Goal: Task Accomplishment & Management: Use online tool/utility

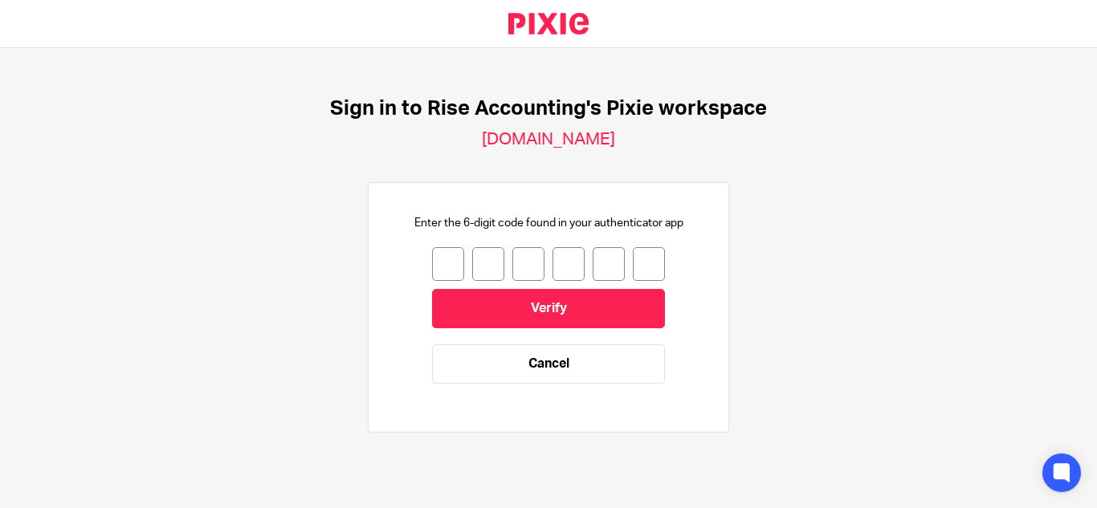
click at [441, 266] on input "number" at bounding box center [448, 264] width 32 height 34
type input "9"
type input "7"
type input "6"
type input "8"
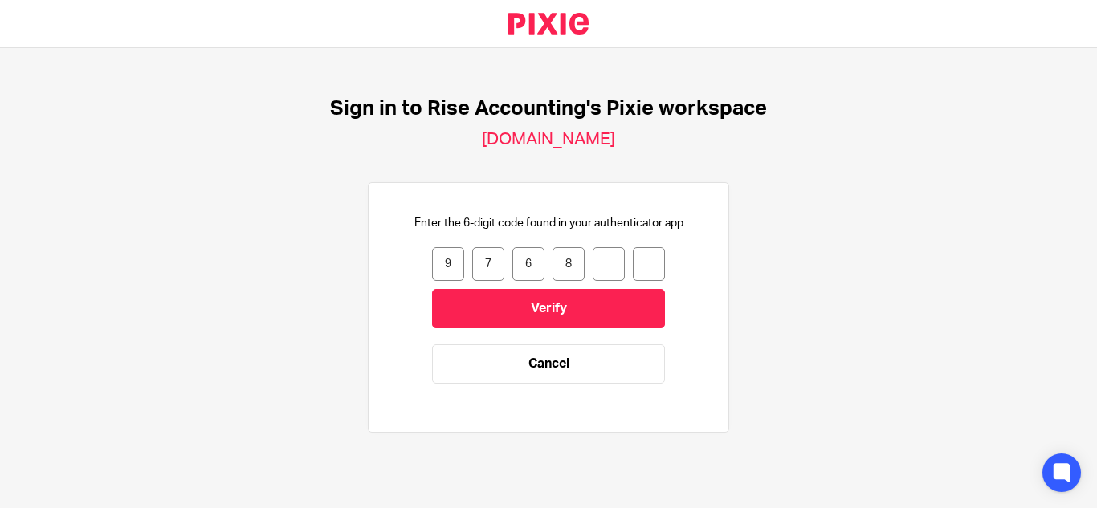
type input "0"
type input "6"
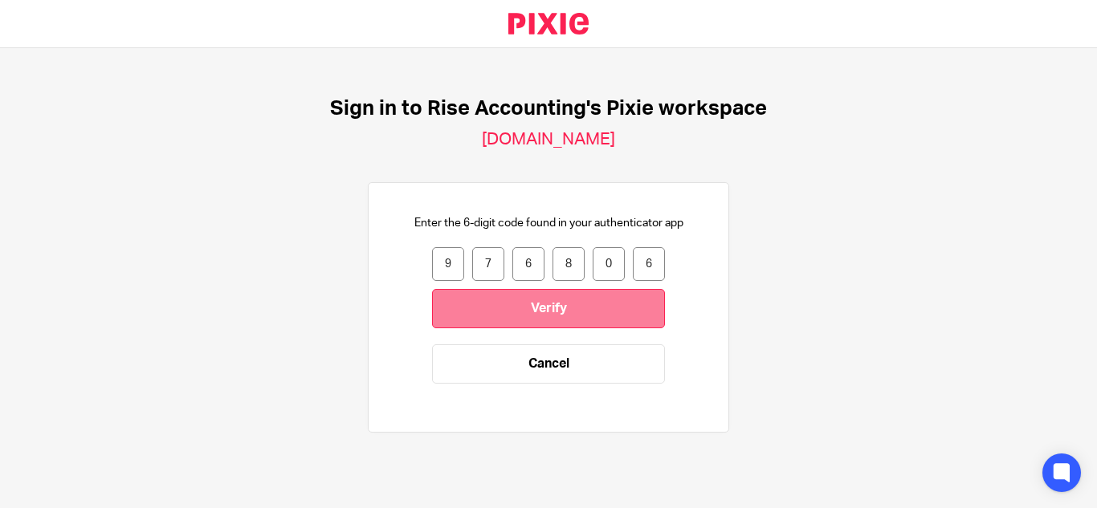
click at [483, 303] on input "Verify" at bounding box center [548, 308] width 233 height 39
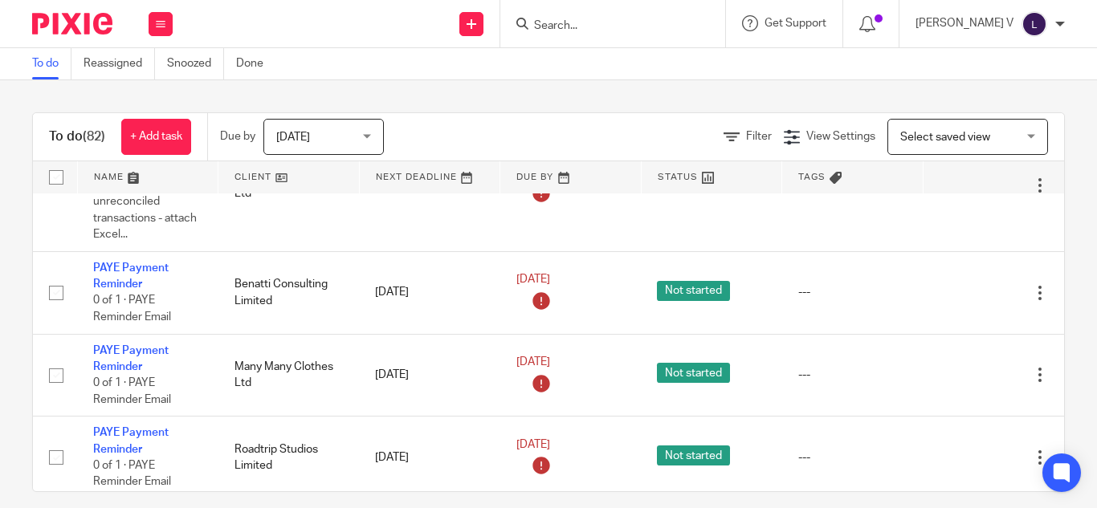
scroll to position [4268, 2]
click at [161, 10] on div "Work Email Clients Team Reports Settings" at bounding box center [160, 23] width 56 height 47
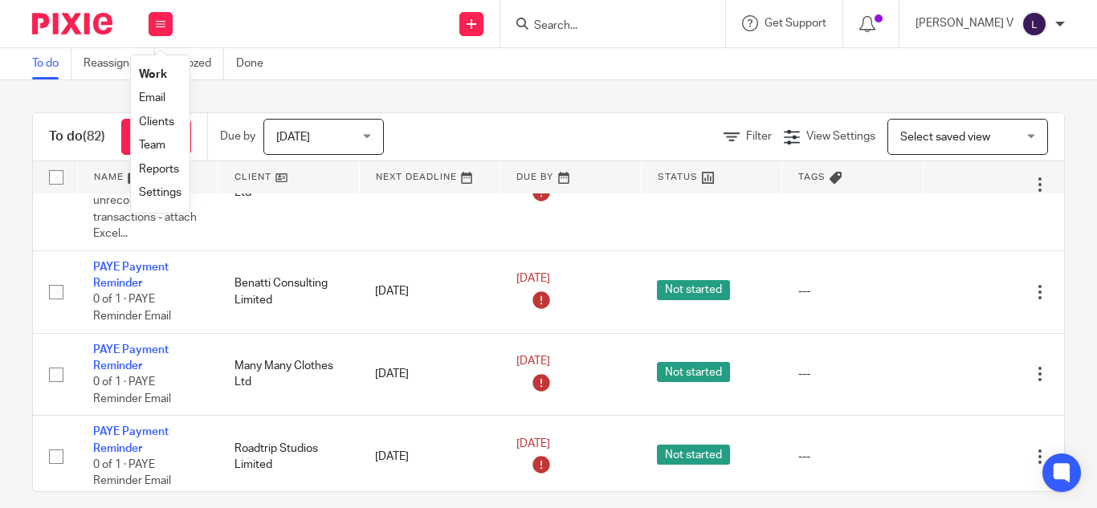
click at [160, 74] on link "Work" at bounding box center [153, 74] width 28 height 11
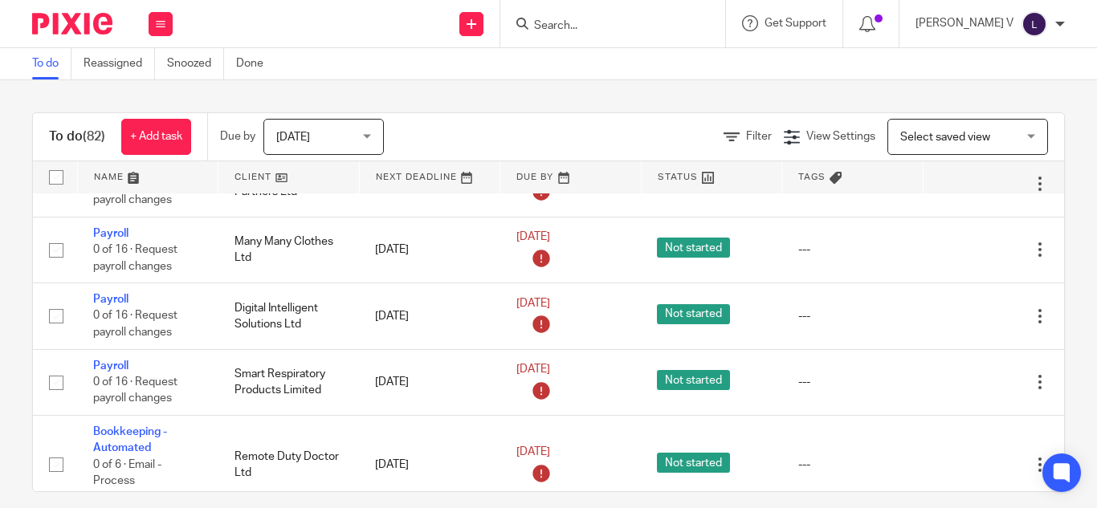
scroll to position [5382, 0]
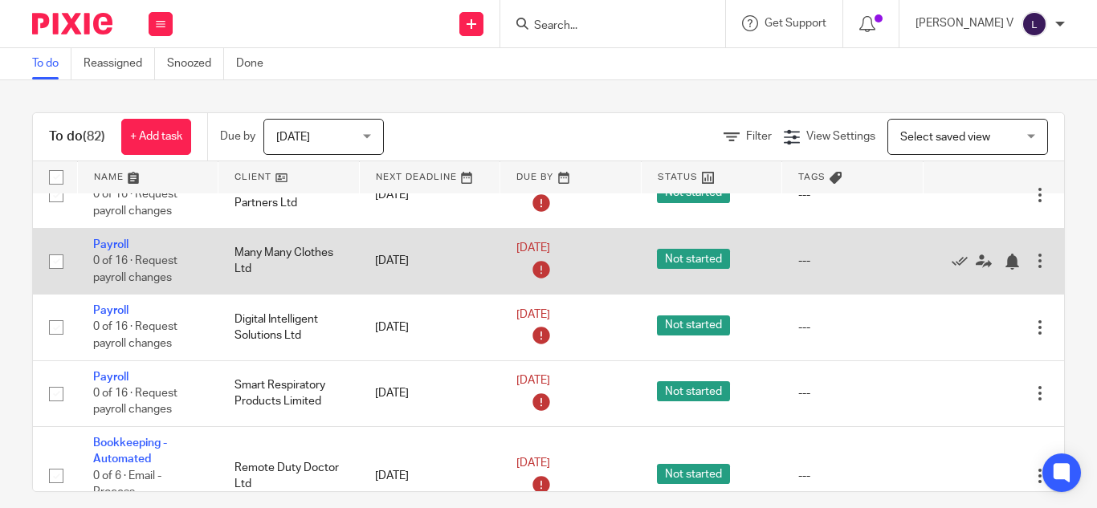
click at [113, 238] on td "Payroll 0 of 16 · Request payroll changes" at bounding box center [147, 261] width 141 height 66
click at [113, 240] on link "Payroll" at bounding box center [110, 244] width 35 height 11
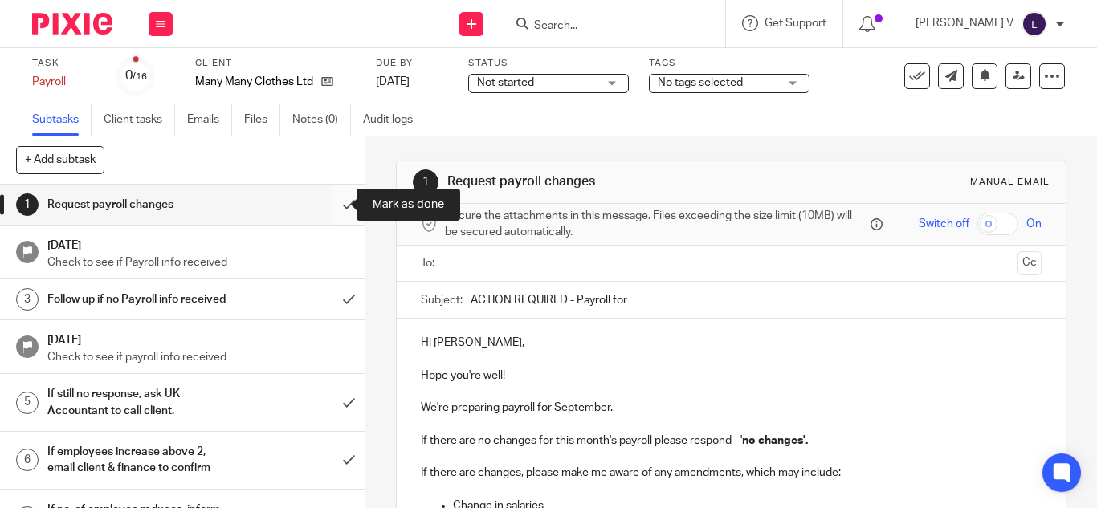
click at [332, 204] on input "submit" at bounding box center [182, 205] width 365 height 40
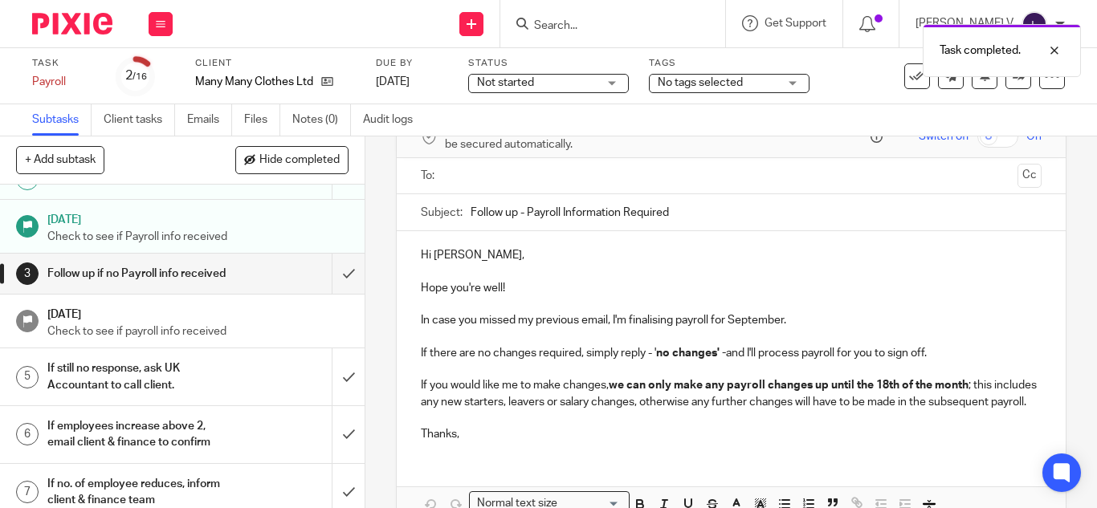
scroll to position [89, 0]
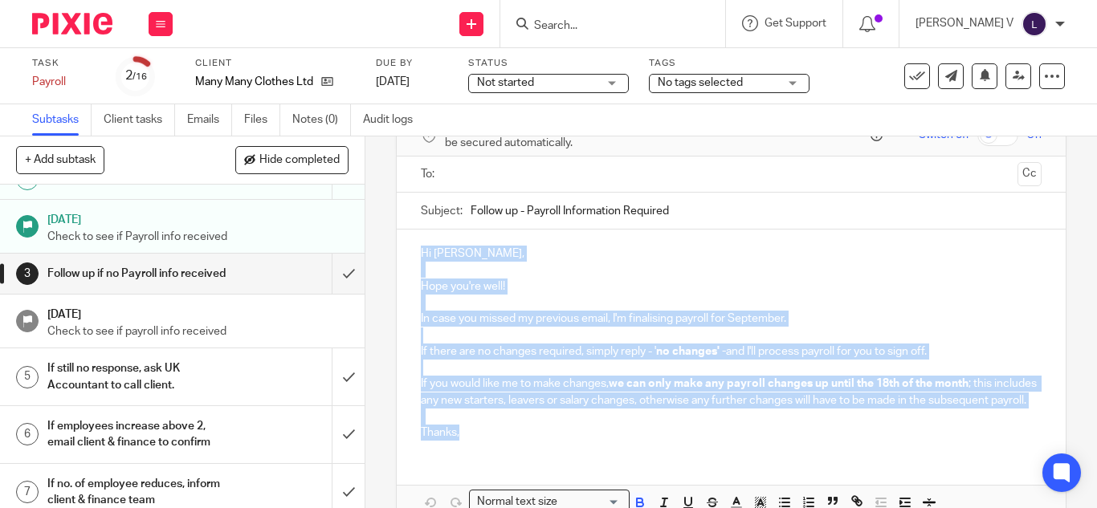
drag, startPoint x: 463, startPoint y: 448, endPoint x: 410, endPoint y: 254, distance: 201.4
click at [410, 254] on div "Hi [PERSON_NAME], Hope you're well! In case you missed my previous email, I'm f…" at bounding box center [731, 341] width 669 height 223
copy div "Hi [PERSON_NAME], Hope you're well! In case you missed my previous email, I'm f…"
click at [585, 385] on p "If you would like me to make changes, we can only make any payroll changes up u…" at bounding box center [731, 392] width 621 height 33
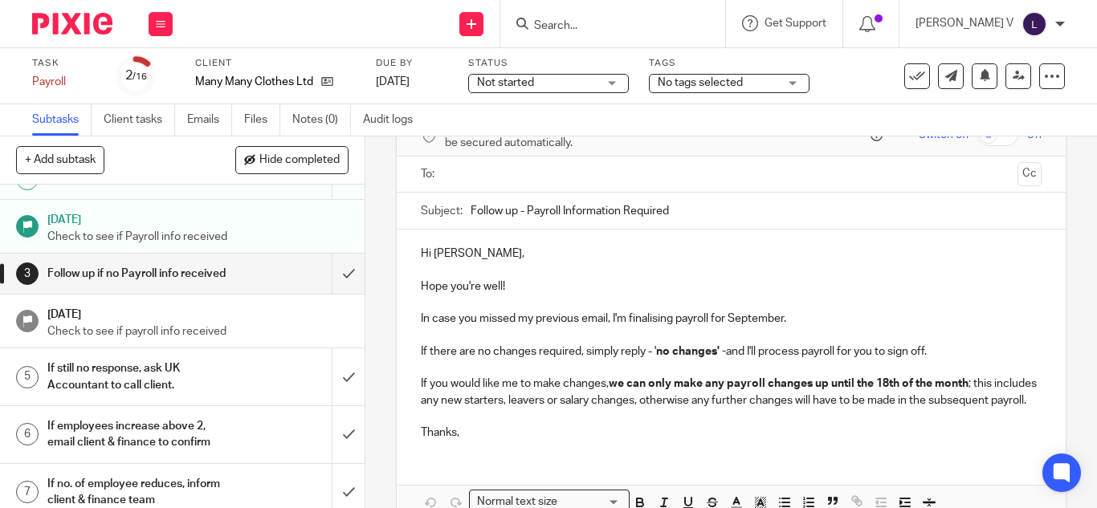
click at [257, 229] on p "Check to see if Payroll info received" at bounding box center [198, 237] width 302 height 16
